Goal: Entertainment & Leisure: Browse casually

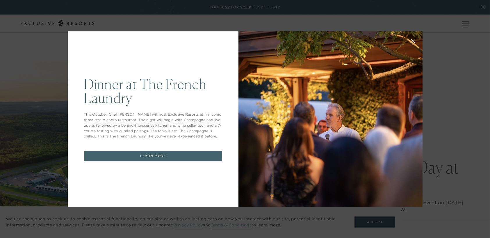
click at [257, 99] on div at bounding box center [330, 119] width 184 height 176
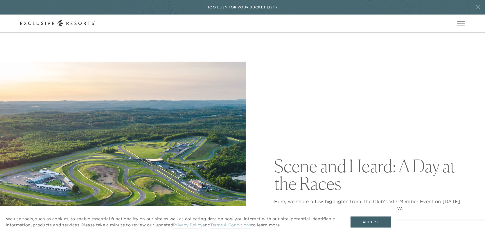
drag, startPoint x: 0, startPoint y: 0, endPoint x: 173, endPoint y: 117, distance: 208.7
click at [298, 107] on div "Scene and Heard: A Day at the Races Here, we share a few highlights from The Cl…" at bounding box center [369, 185] width 191 height 246
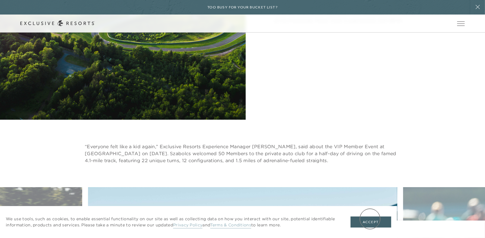
click at [370, 219] on button "Accept" at bounding box center [371, 222] width 41 height 11
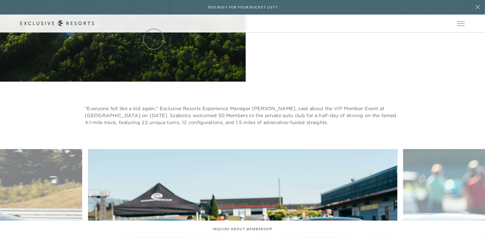
scroll to position [226, 0]
click at [208, 114] on p "“Everyone felt like a kid again,” Exclusive Resorts Experience Manager [PERSON_…" at bounding box center [243, 115] width 316 height 21
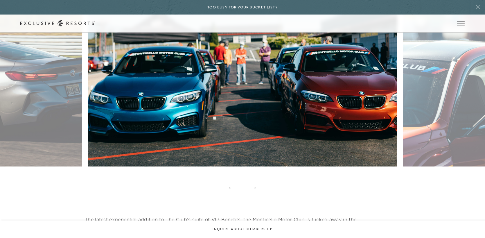
click at [288, 115] on figure at bounding box center [243, 80] width 310 height 208
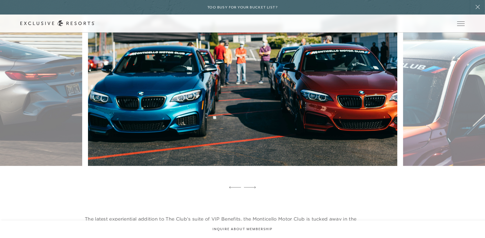
scroll to position [400, 0]
click at [251, 189] on div at bounding box center [250, 187] width 12 height 9
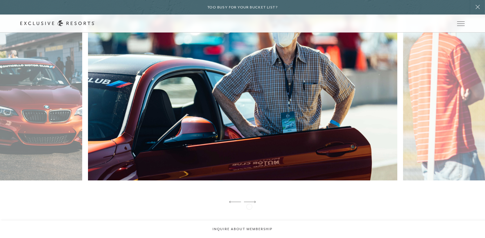
click at [249, 206] on div at bounding box center [250, 202] width 12 height 9
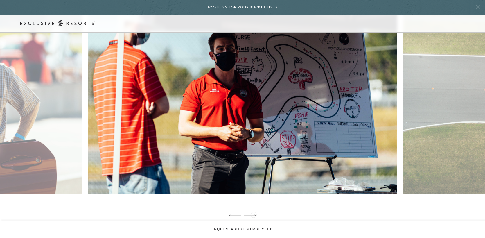
click at [254, 214] on icon at bounding box center [250, 215] width 12 height 2
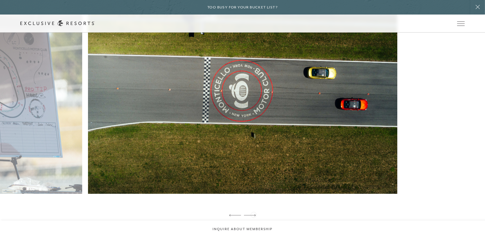
scroll to position [371, 0]
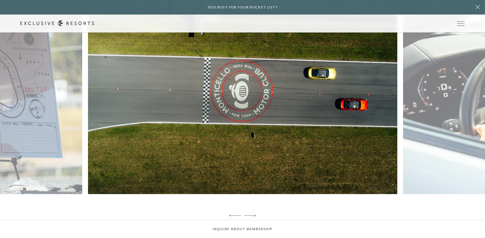
click at [254, 214] on div at bounding box center [250, 216] width 12 height 9
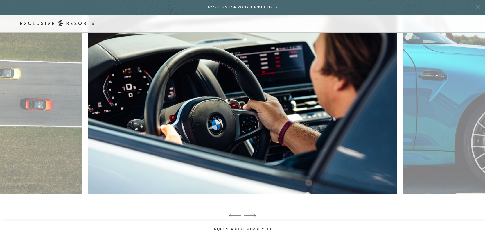
click at [253, 216] on icon at bounding box center [250, 216] width 12 height 2
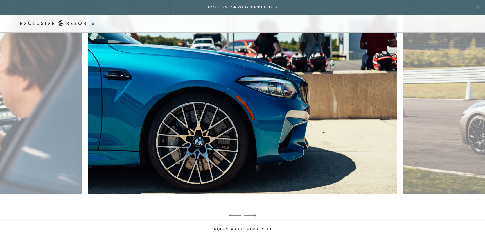
click at [253, 216] on icon at bounding box center [250, 216] width 12 height 2
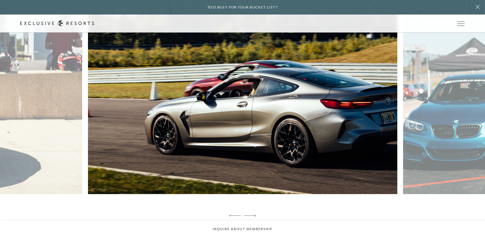
click at [253, 216] on icon at bounding box center [250, 216] width 12 height 2
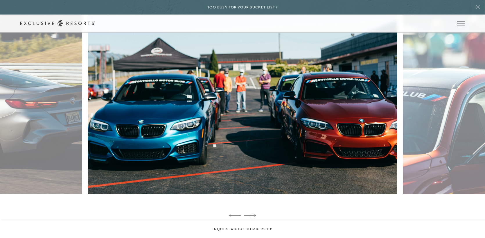
click at [253, 216] on icon at bounding box center [250, 216] width 12 height 2
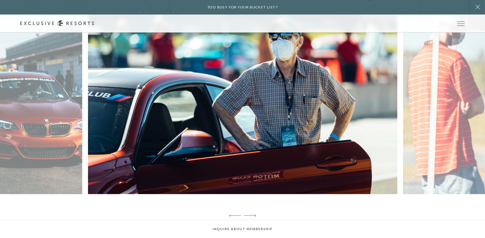
click at [253, 216] on icon at bounding box center [250, 216] width 12 height 2
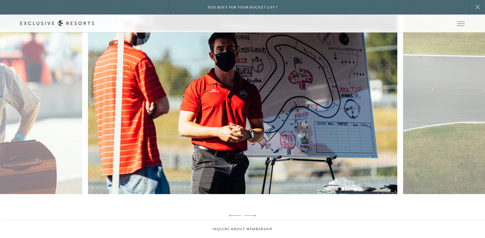
click at [253, 216] on icon at bounding box center [250, 216] width 12 height 2
